Goal: Information Seeking & Learning: Learn about a topic

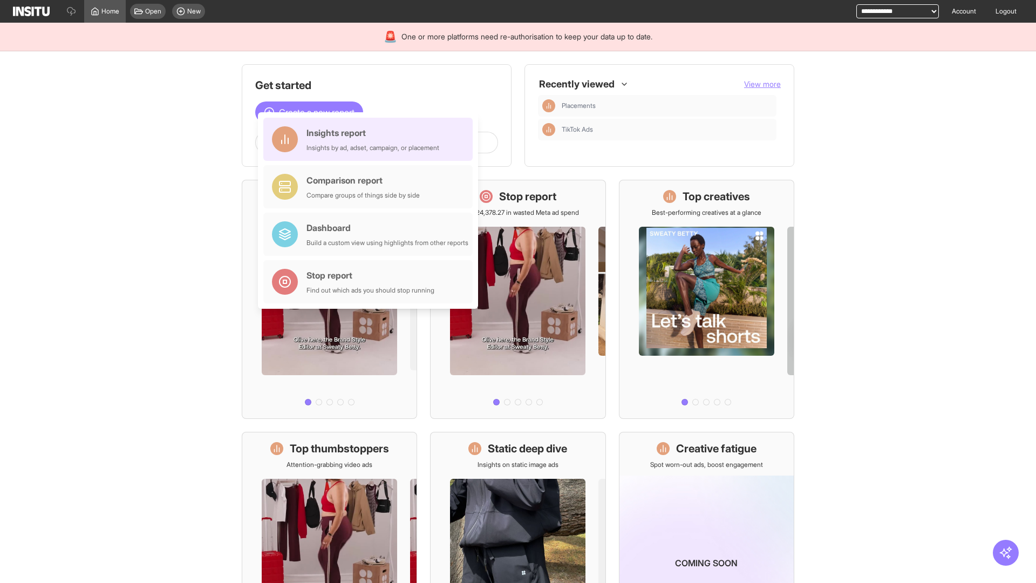
click at [371, 139] on div "Insights report Insights by ad, adset, campaign, or placement" at bounding box center [373, 139] width 133 height 26
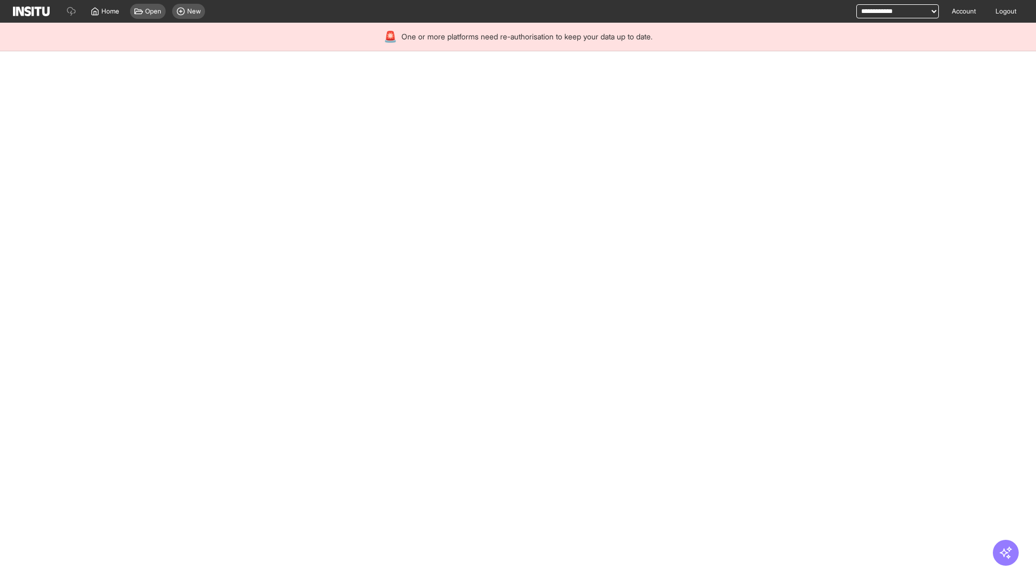
select select "**"
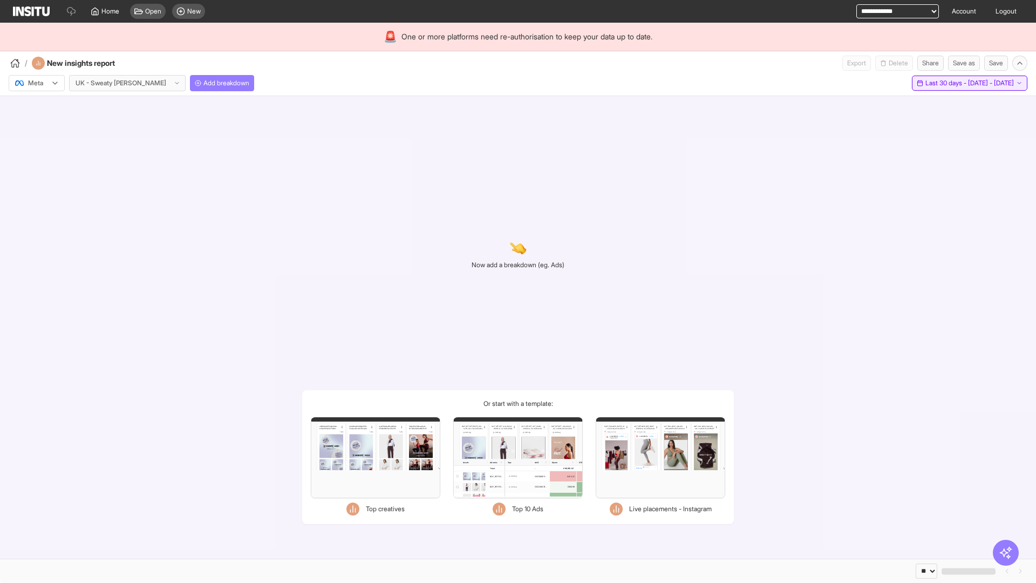
click at [945, 83] on span "Last 30 days - [DATE] - [DATE]" at bounding box center [970, 83] width 89 height 9
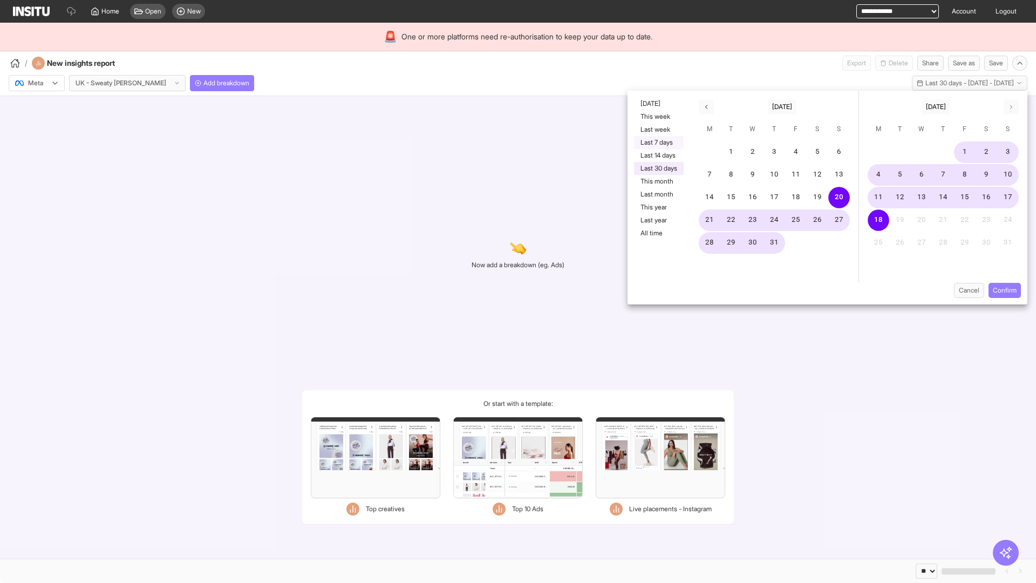
click at [658, 142] on button "Last 7 days" at bounding box center [659, 142] width 50 height 13
